Goal: Transaction & Acquisition: Purchase product/service

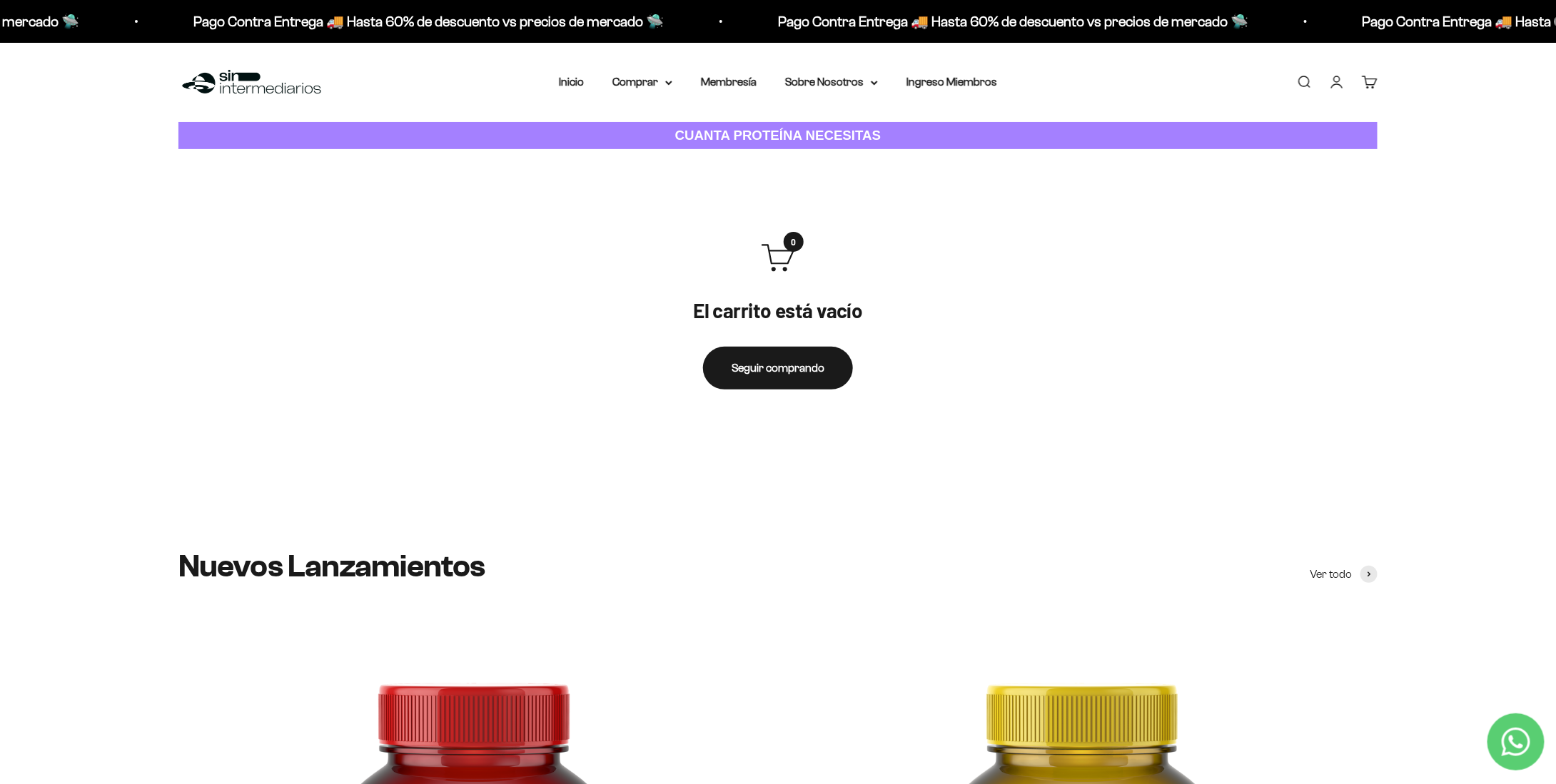
click at [1334, 87] on link "Iniciar sesión" at bounding box center [1336, 82] width 15 height 15
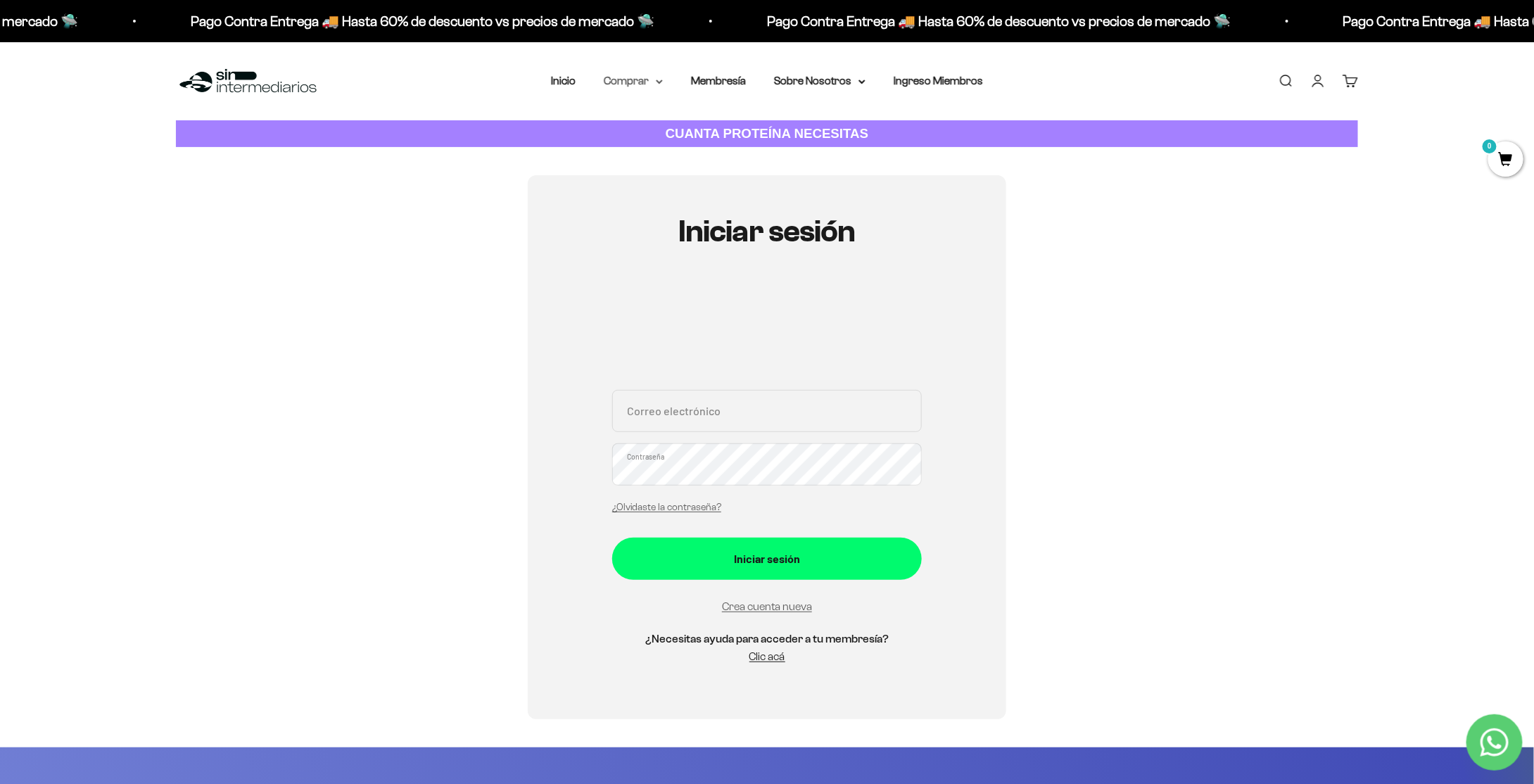
click at [643, 82] on summary "Comprar" at bounding box center [633, 81] width 59 height 18
click at [685, 153] on span "Otros Suplementos" at bounding box center [659, 152] width 94 height 12
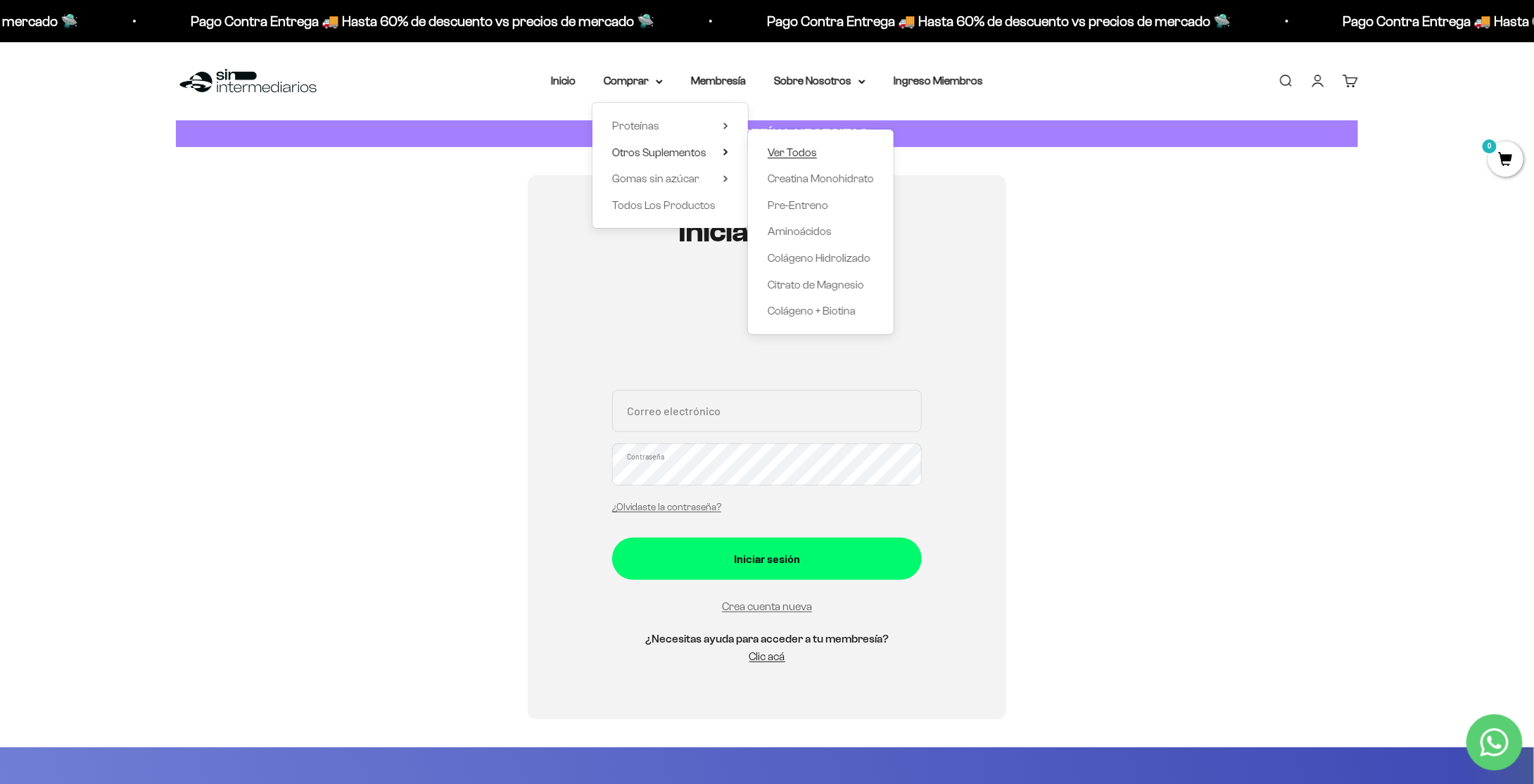
click at [789, 150] on span "Ver Todos" at bounding box center [792, 152] width 50 height 12
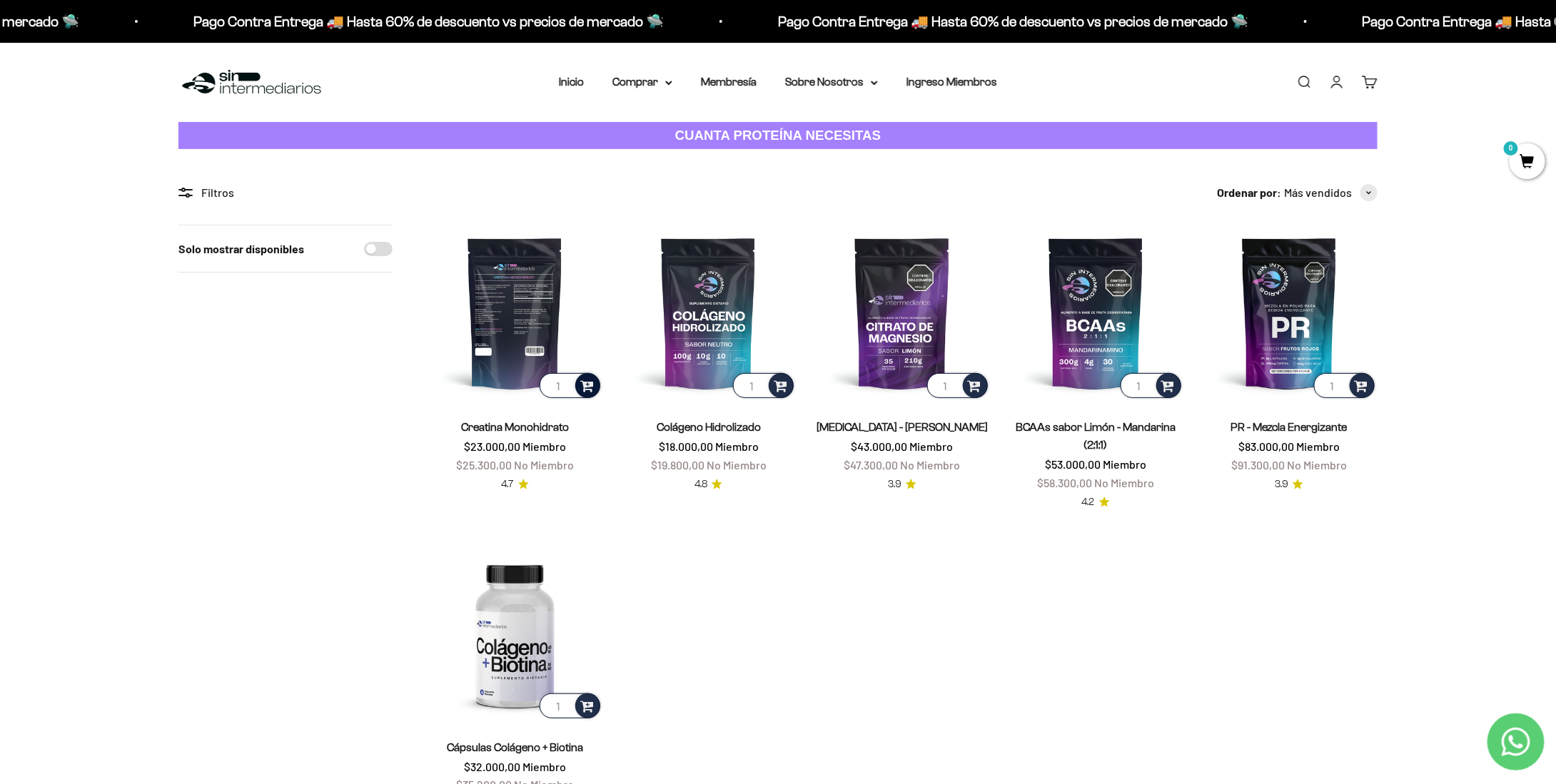
click at [589, 384] on span at bounding box center [587, 385] width 14 height 16
click at [533, 350] on li "300g" at bounding box center [516, 348] width 169 height 17
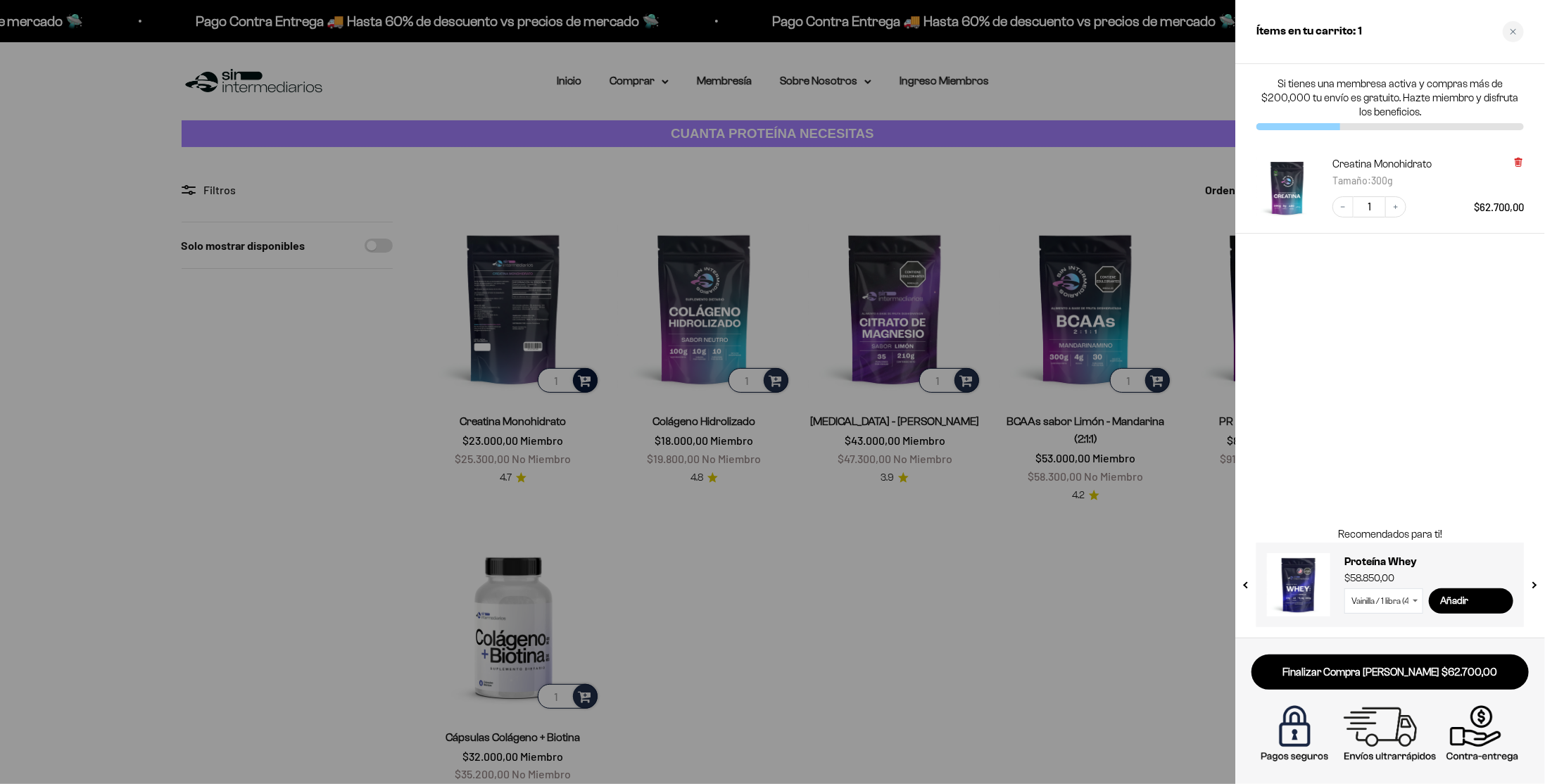
click at [1516, 164] on icon at bounding box center [1518, 162] width 6 height 7
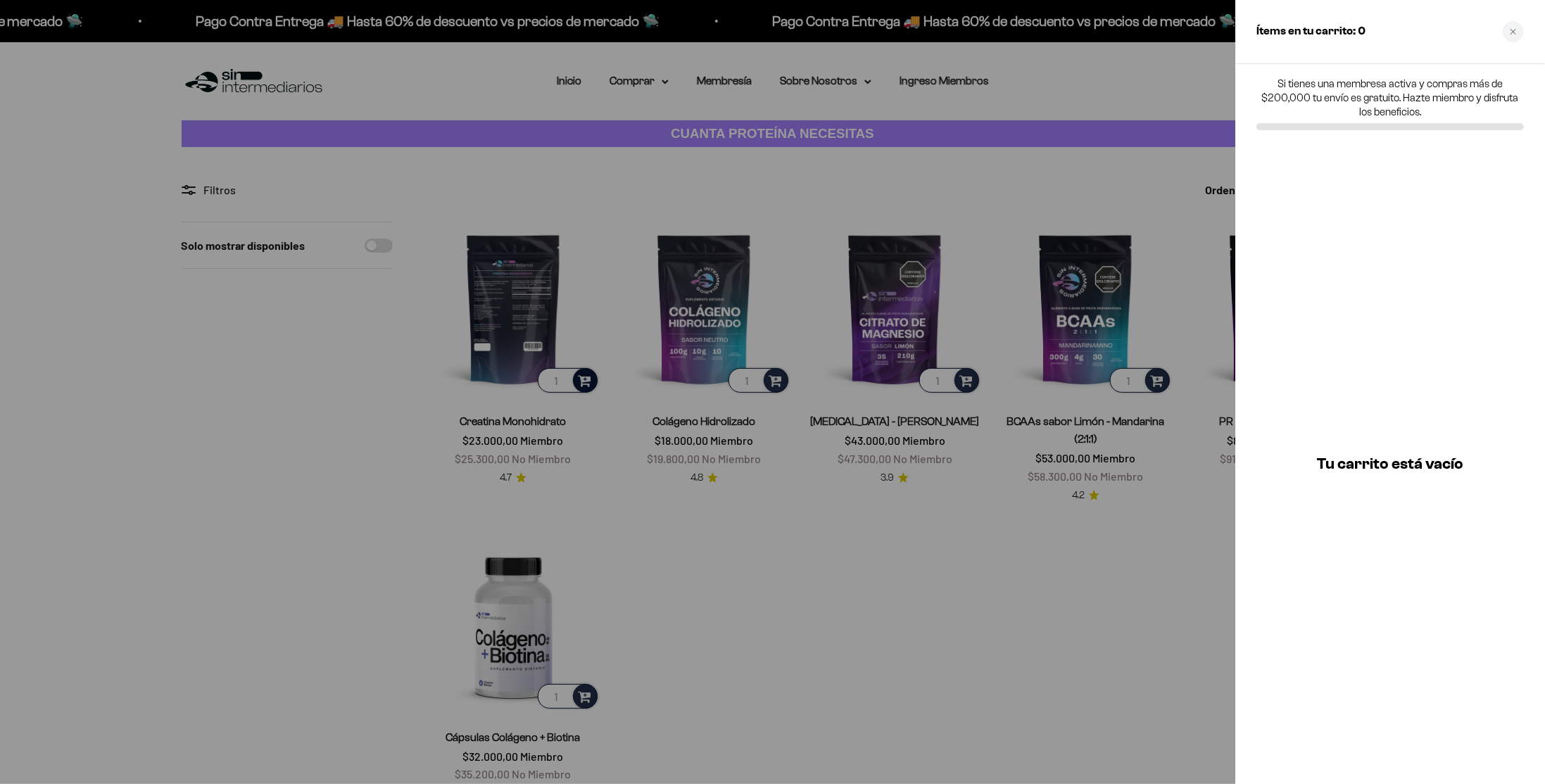
click at [1173, 98] on div at bounding box center [772, 392] width 1545 height 784
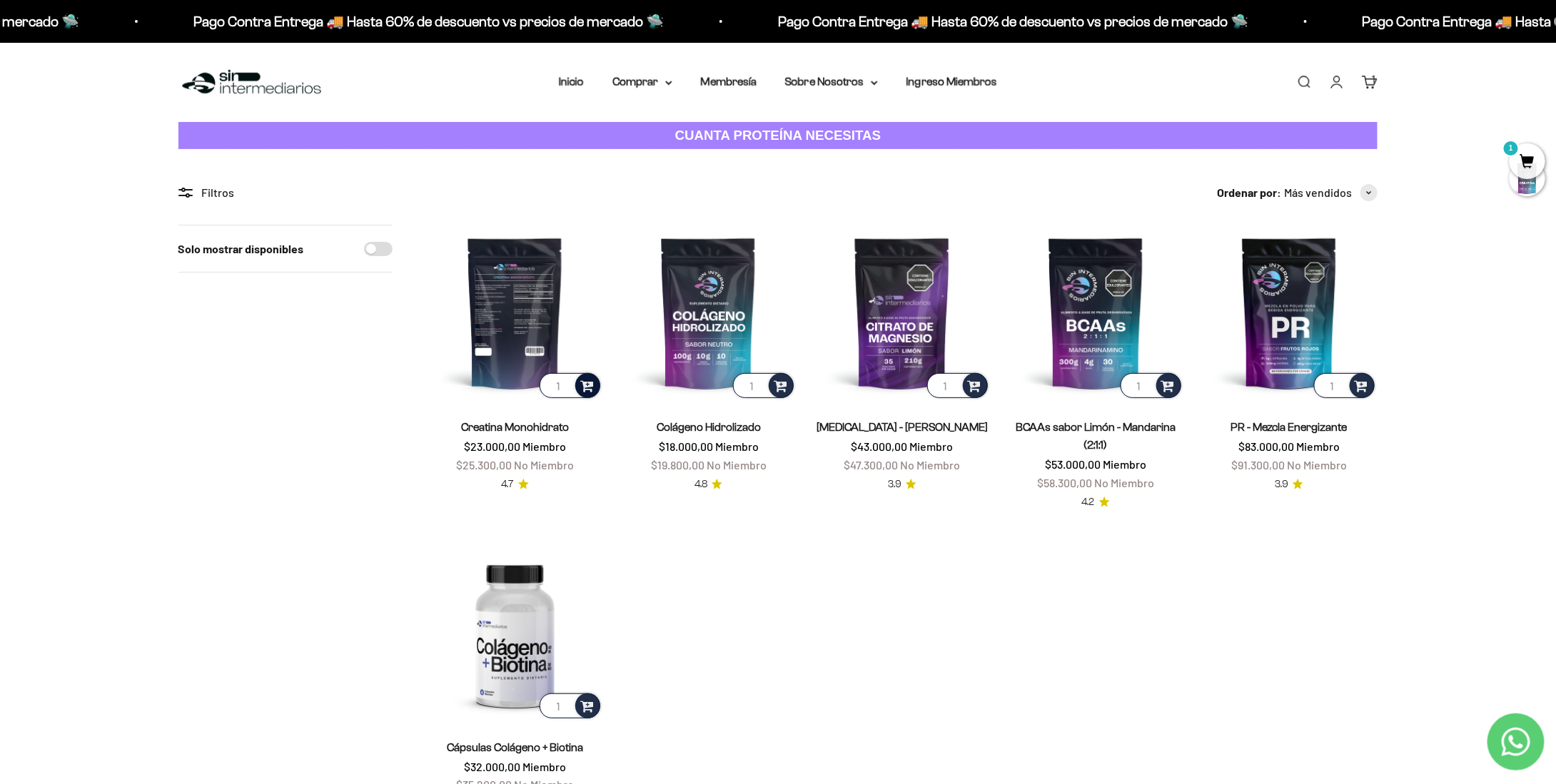
click at [1337, 84] on link "Iniciar sesión" at bounding box center [1336, 82] width 15 height 15
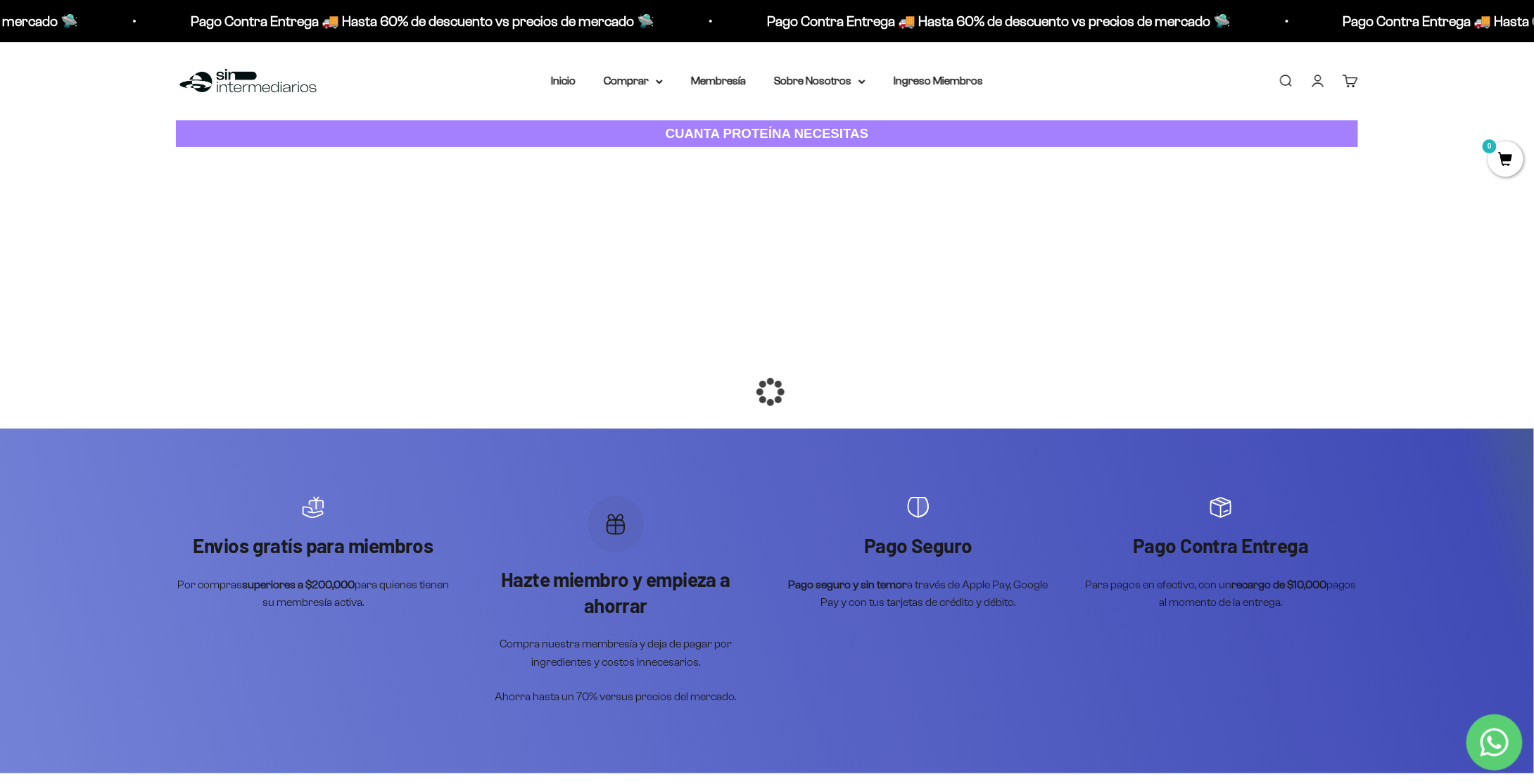
click at [767, 392] on div at bounding box center [767, 392] width 0 height 0
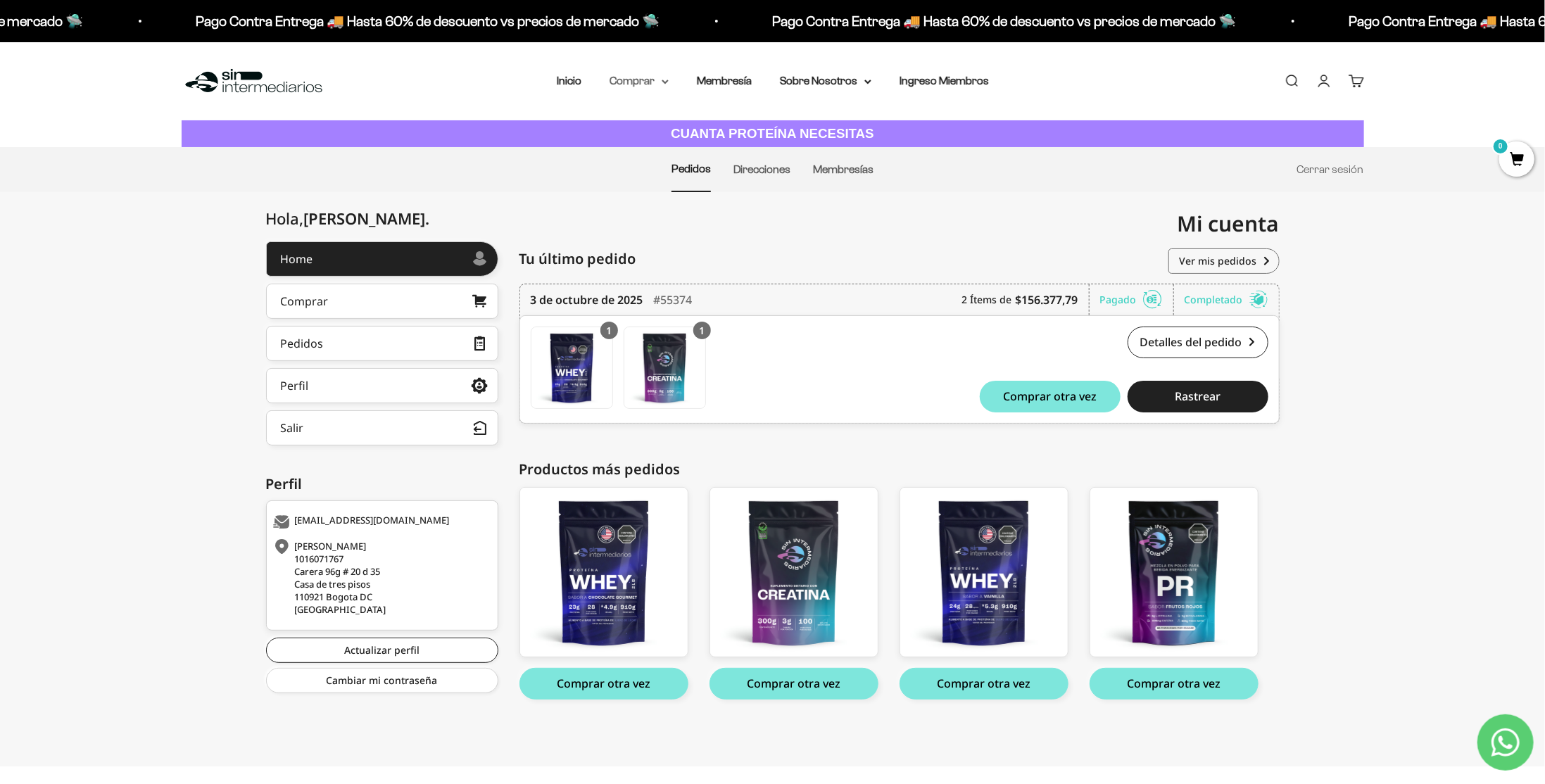
click at [645, 85] on summary "Comprar" at bounding box center [639, 81] width 59 height 18
click at [662, 126] on span "Proteínas" at bounding box center [641, 125] width 47 height 12
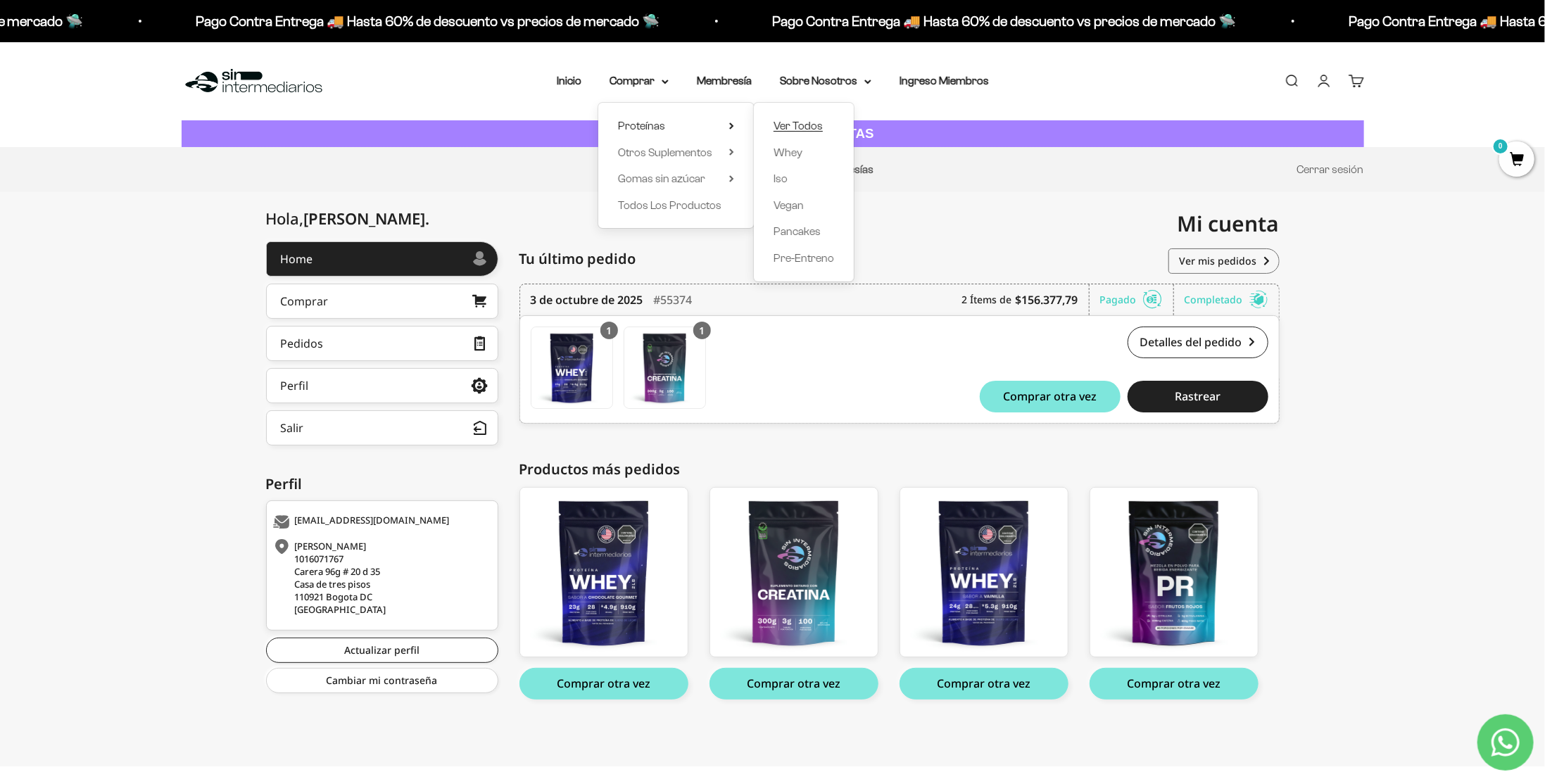
click at [788, 121] on span "Ver Todos" at bounding box center [798, 125] width 50 height 12
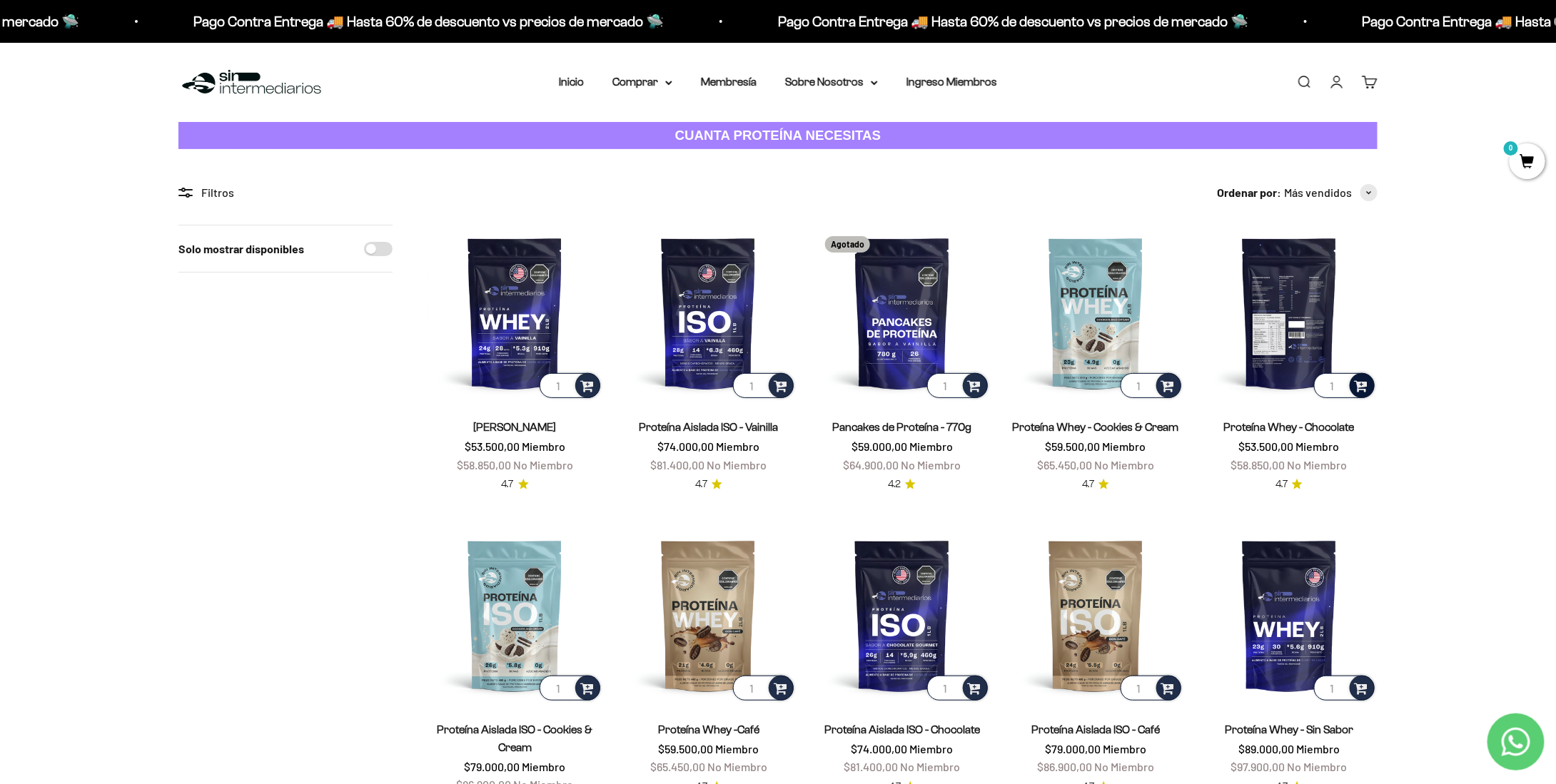
click at [1365, 385] on span at bounding box center [1361, 385] width 14 height 16
click at [1340, 329] on li "Chocolate / 1 libra (460g)" at bounding box center [1290, 331] width 169 height 17
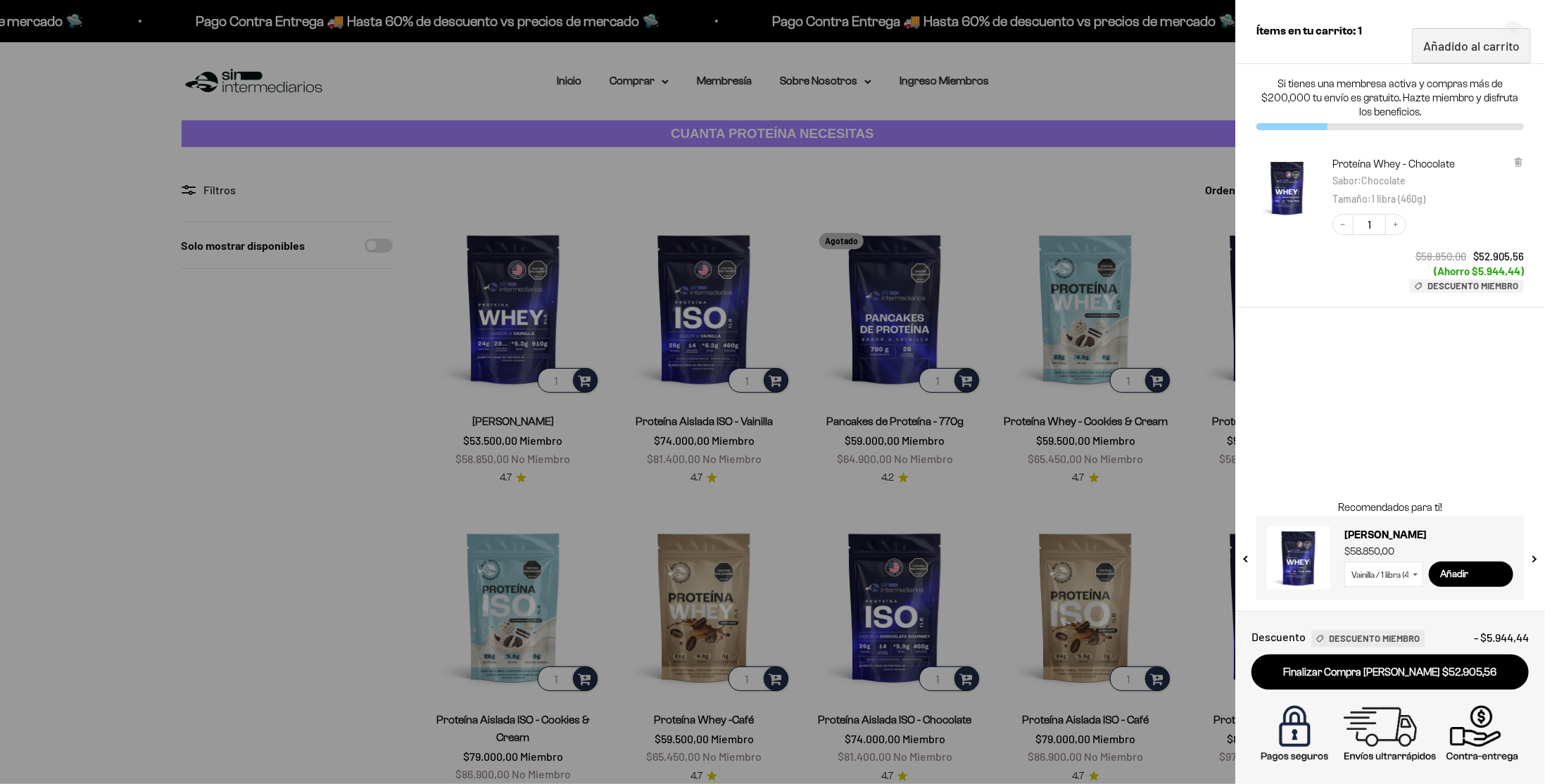
click at [1102, 104] on div at bounding box center [772, 392] width 1545 height 784
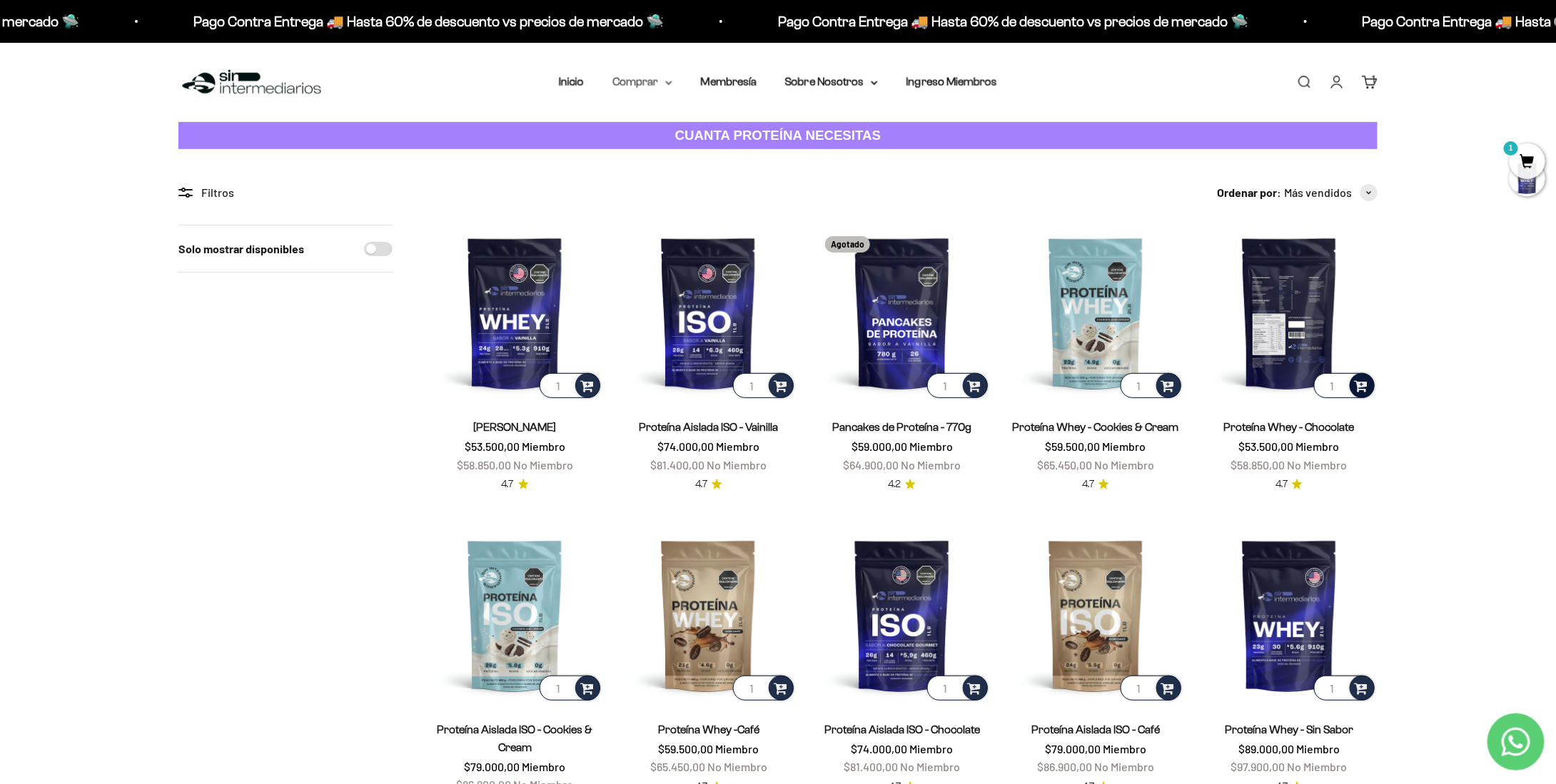
click at [658, 84] on summary "Comprar" at bounding box center [642, 82] width 60 height 19
click at [684, 154] on span "Otros Suplementos" at bounding box center [669, 154] width 96 height 12
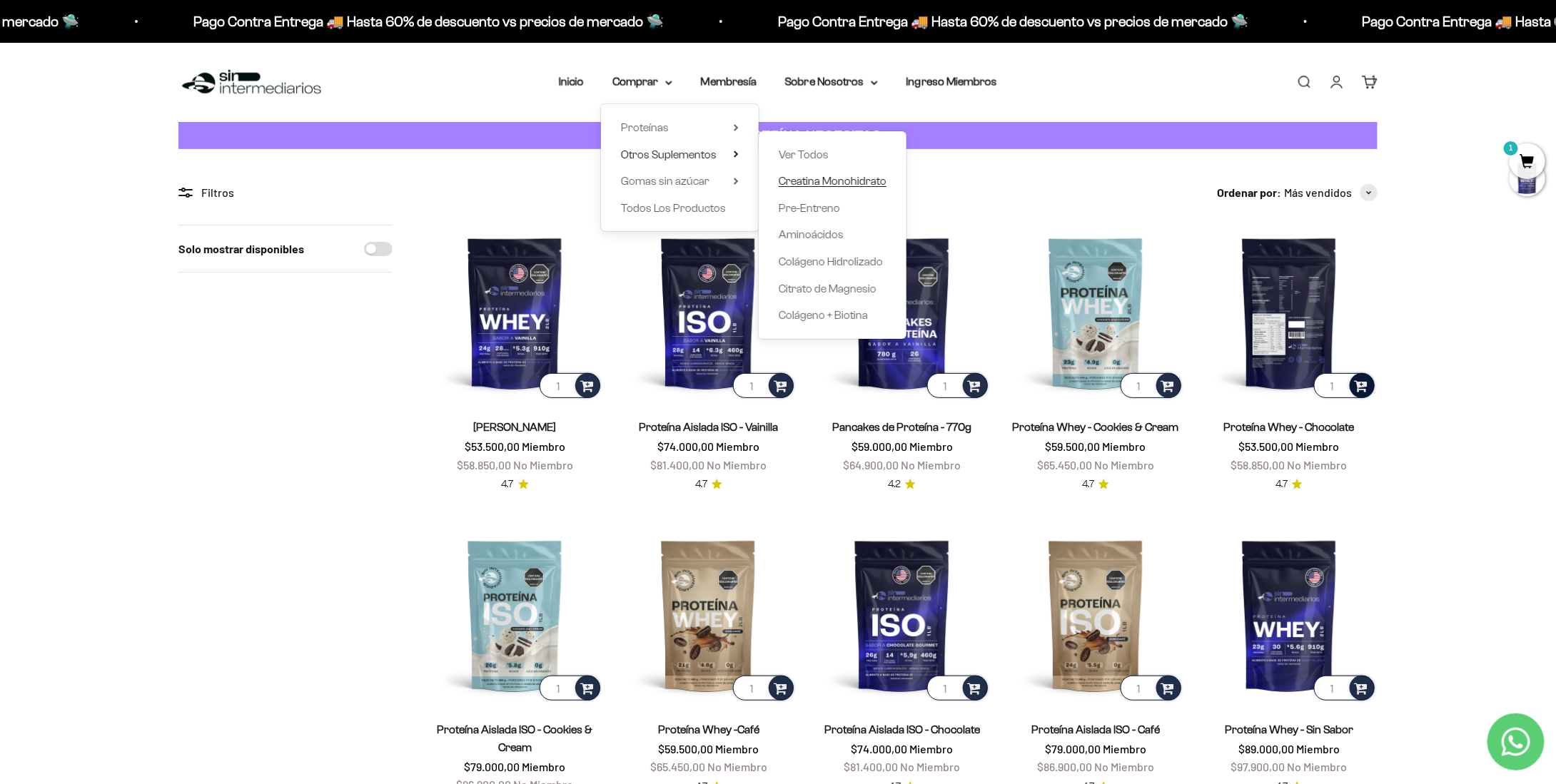
click at [837, 175] on span "Creatina Monohidrato" at bounding box center [832, 181] width 108 height 12
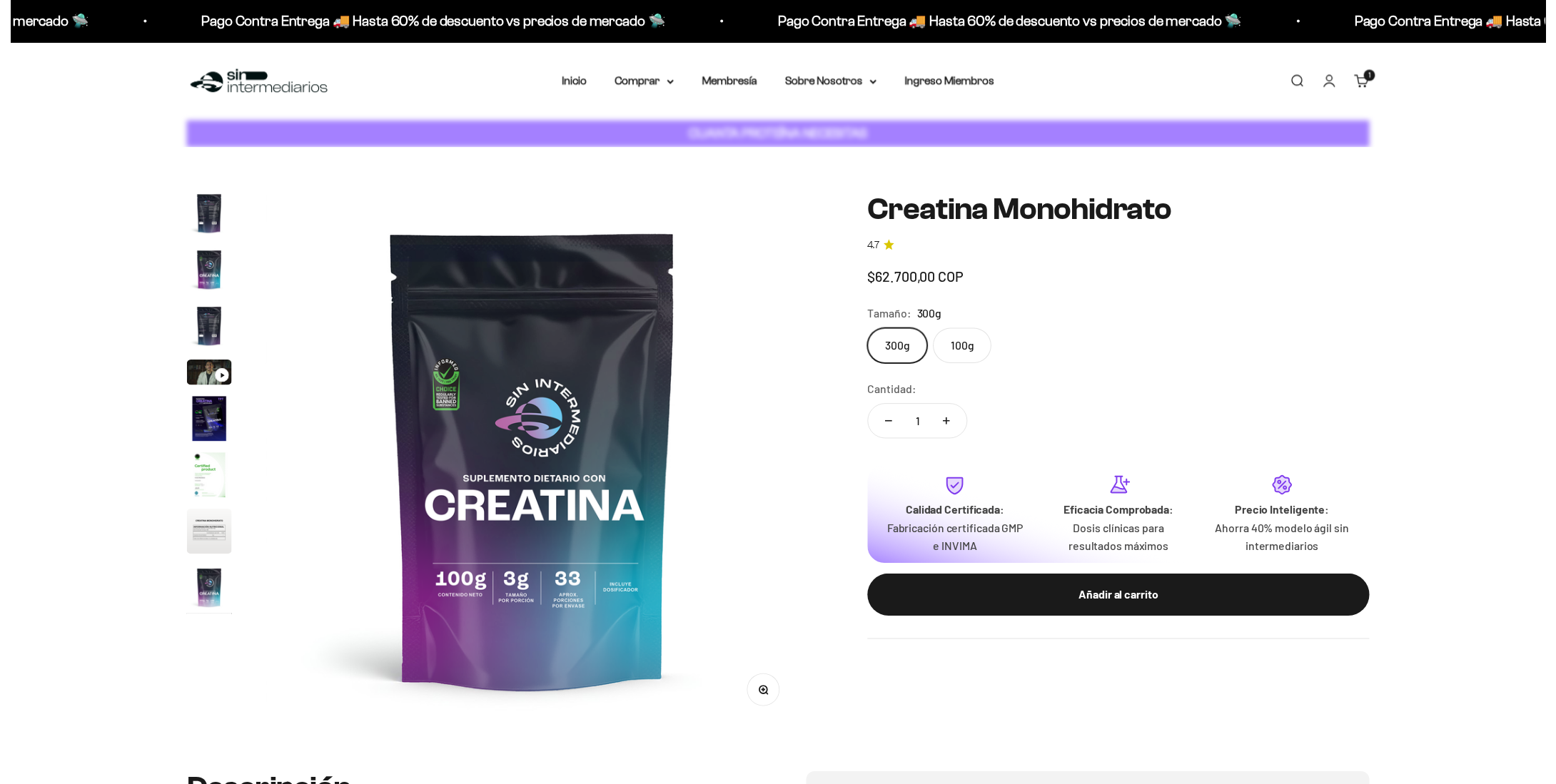
scroll to position [0, 4472]
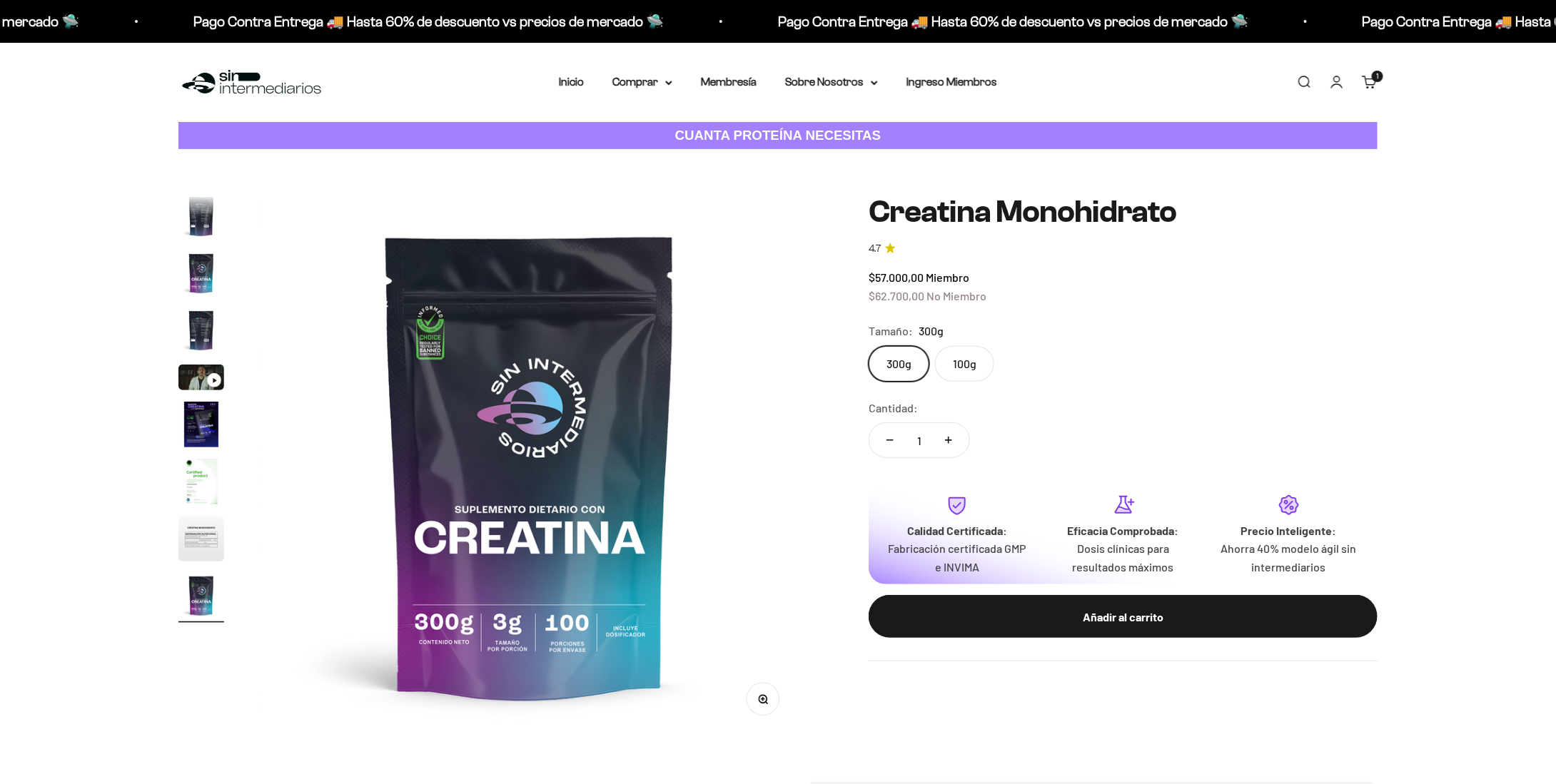
drag, startPoint x: 969, startPoint y: 349, endPoint x: 972, endPoint y: 364, distance: 15.3
click at [969, 349] on label "100g" at bounding box center [964, 364] width 59 height 36
click at [868, 346] on input "100g" at bounding box center [868, 345] width 1 height 1
radio input "true"
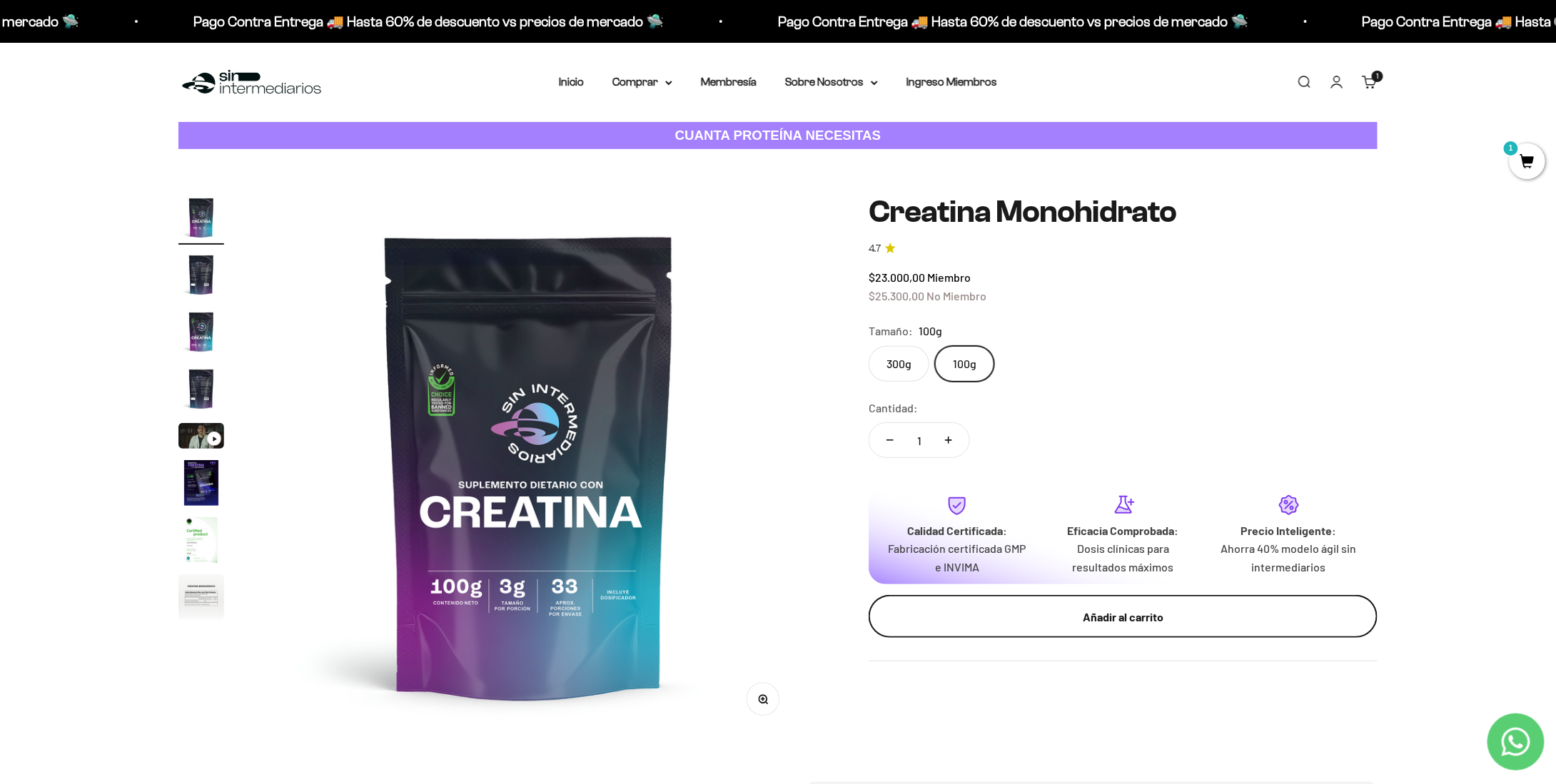
click at [1163, 630] on button "Añadir al carrito" at bounding box center [1123, 616] width 509 height 43
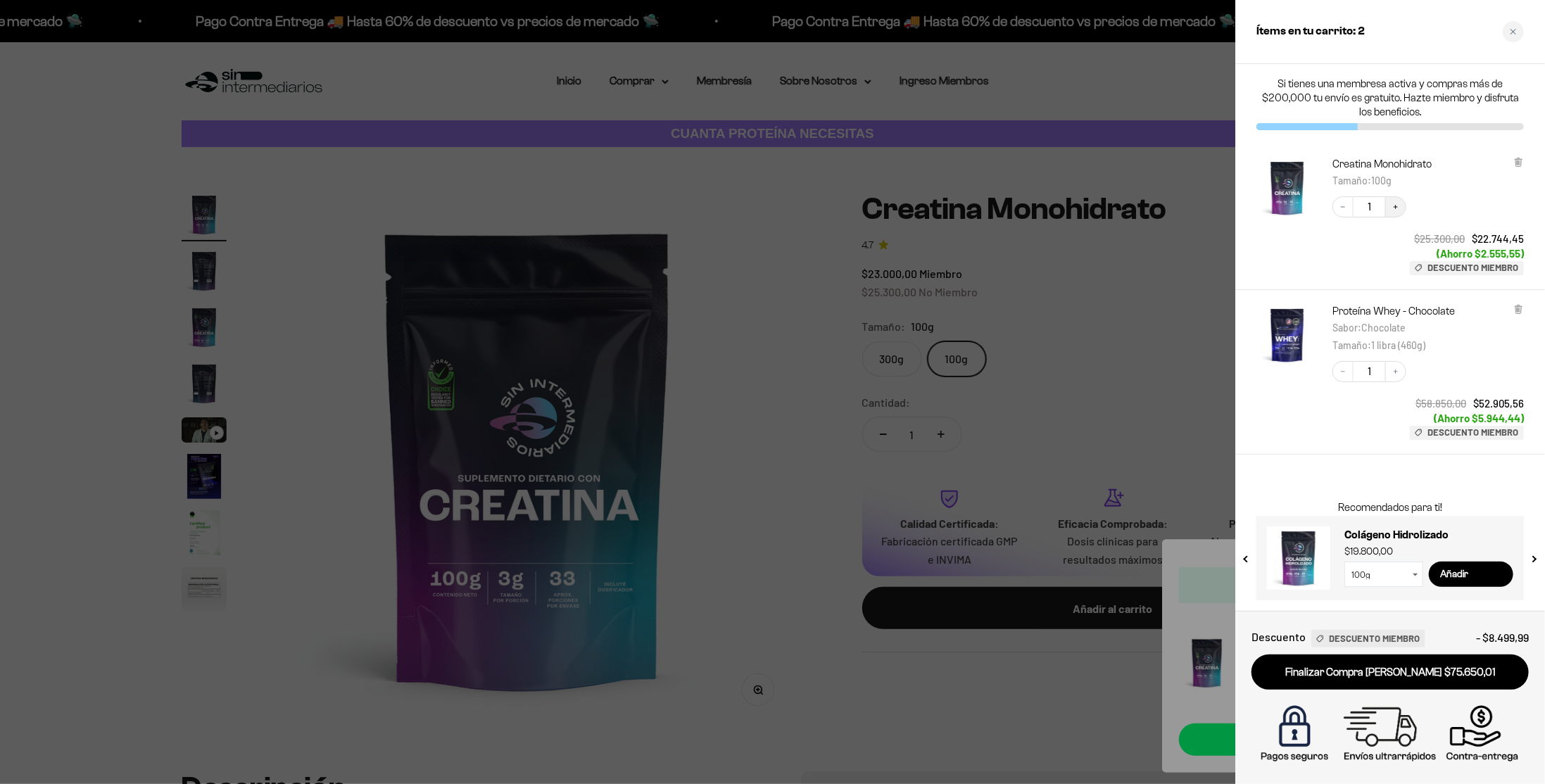
click at [1395, 208] on icon "Increase quantity" at bounding box center [1395, 207] width 9 height 9
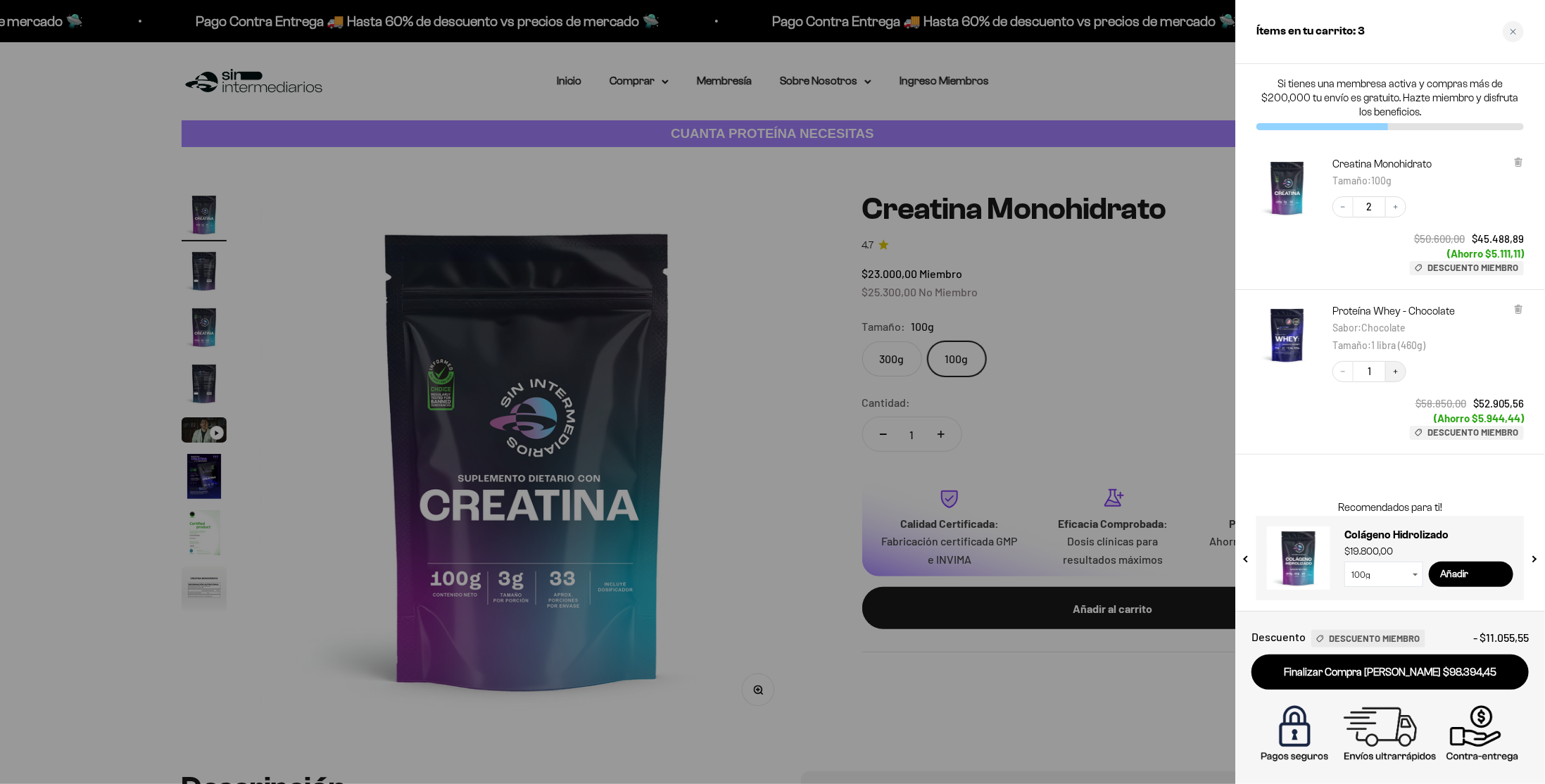
click at [1399, 374] on icon "Increase quantity" at bounding box center [1395, 372] width 9 height 9
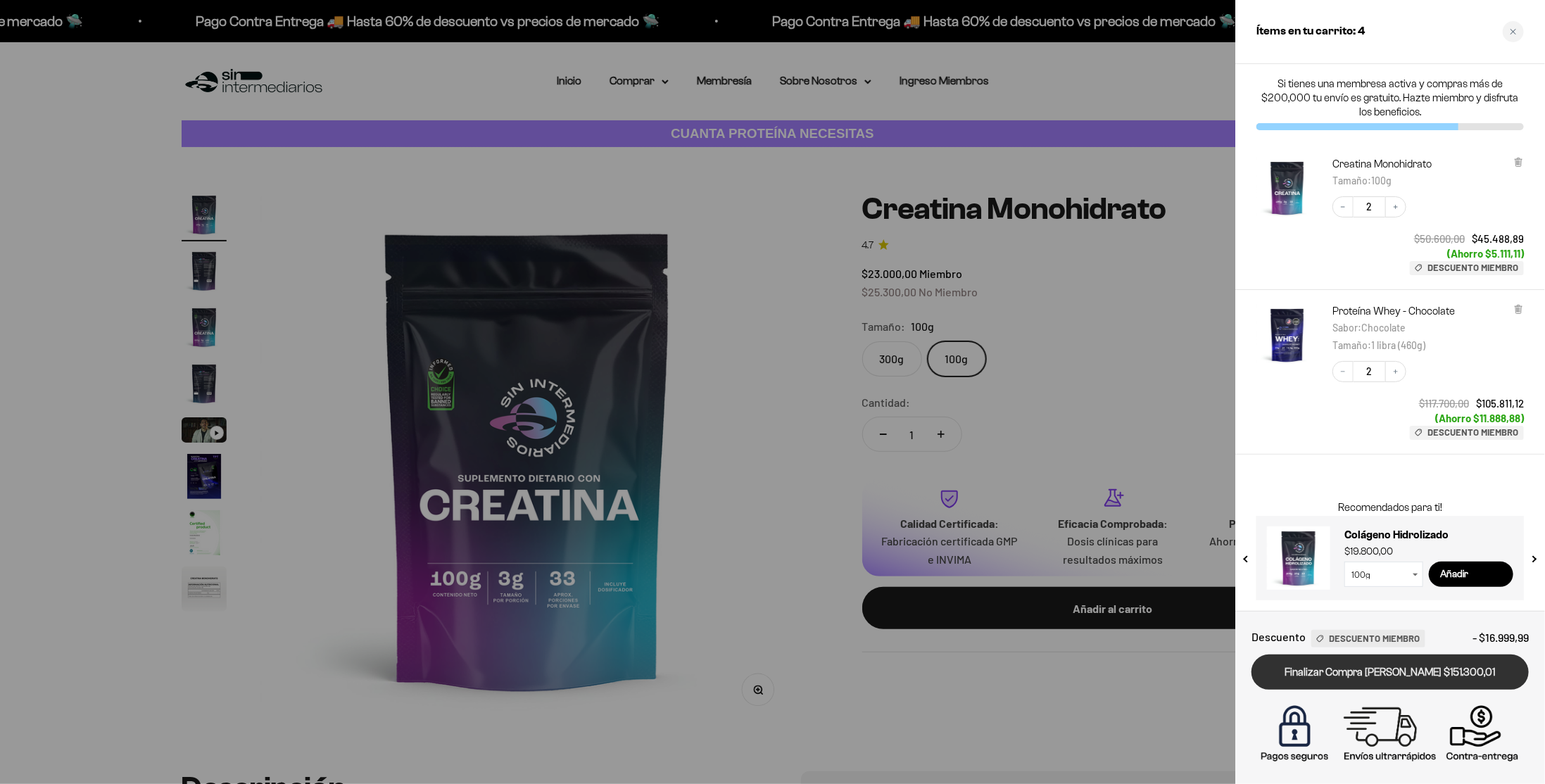
click at [1383, 681] on link "Finalizar Compra [PERSON_NAME] $151.300,01" at bounding box center [1390, 672] width 277 height 36
